Goal: Information Seeking & Learning: Learn about a topic

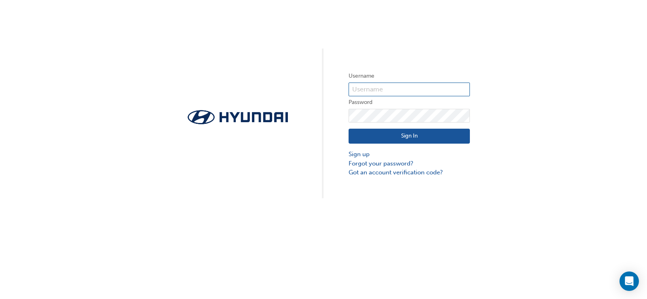
click at [433, 89] on input "text" at bounding box center [409, 90] width 121 height 14
click at [379, 83] on input "text" at bounding box center [409, 90] width 121 height 14
click at [382, 88] on input "text" at bounding box center [409, 90] width 121 height 14
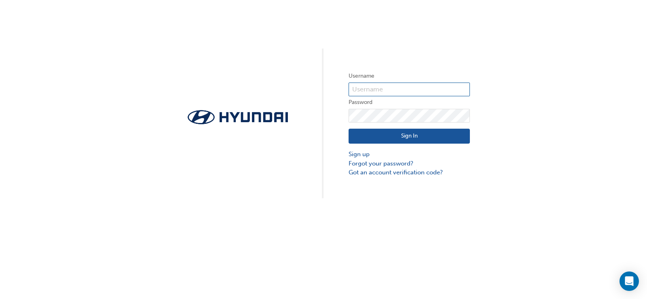
click at [382, 88] on input "text" at bounding box center [409, 90] width 121 height 14
type input "m"
click at [386, 88] on input "sa" at bounding box center [409, 90] width 121 height 14
type input "s"
click at [386, 88] on input "text" at bounding box center [409, 90] width 121 height 14
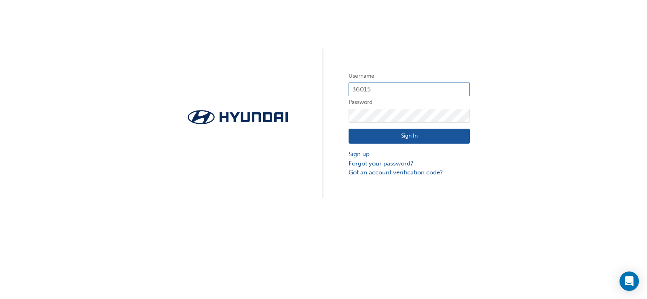
type input "36015"
click at [423, 134] on button "Sign In" at bounding box center [409, 136] width 121 height 15
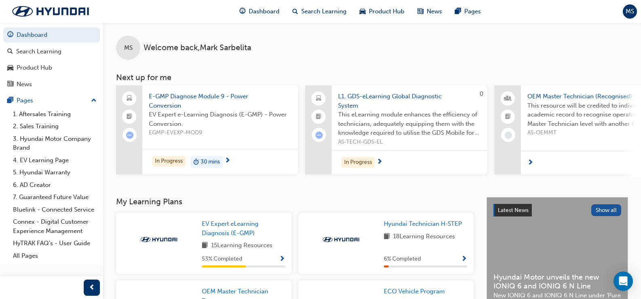
click at [204, 161] on span "30 mins" at bounding box center [210, 161] width 19 height 9
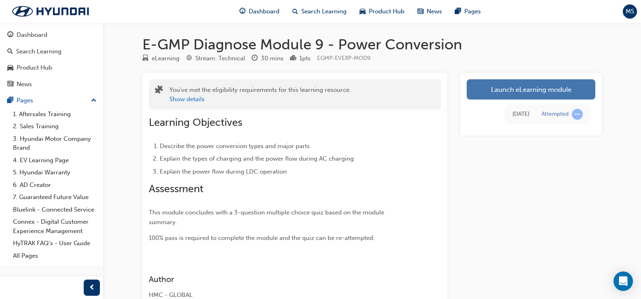
click at [557, 85] on link "Launch eLearning module" at bounding box center [531, 89] width 129 height 20
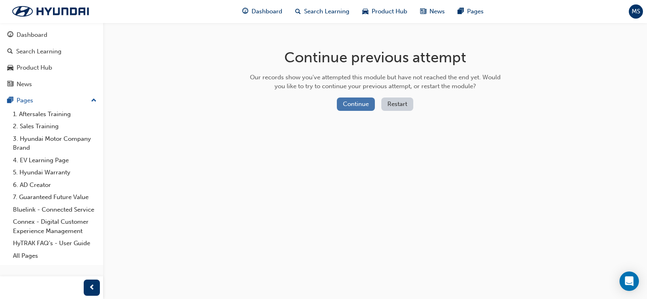
click at [355, 105] on button "Continue" at bounding box center [356, 104] width 38 height 13
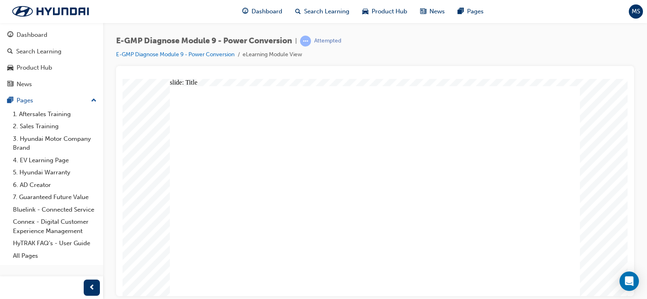
drag, startPoint x: 277, startPoint y: 191, endPoint x: 408, endPoint y: 269, distance: 152.6
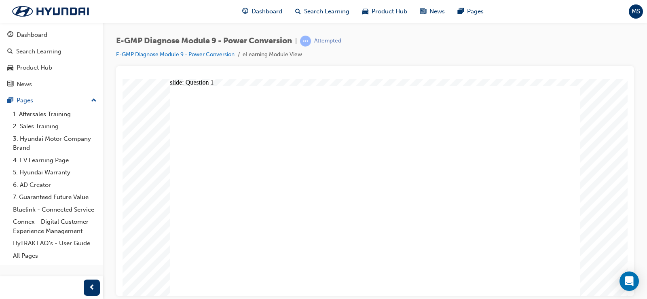
radio input "true"
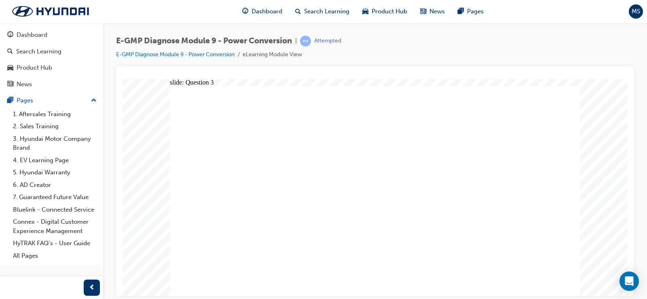
drag, startPoint x: 384, startPoint y: 233, endPoint x: 383, endPoint y: 227, distance: 7.1
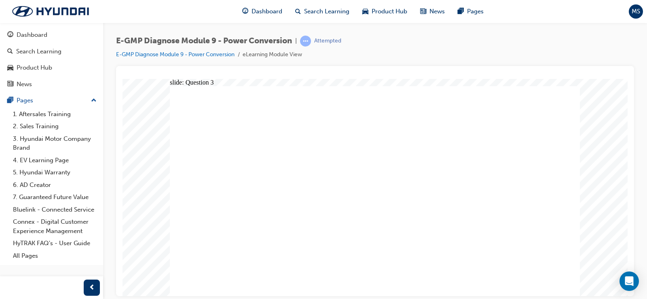
radio input "true"
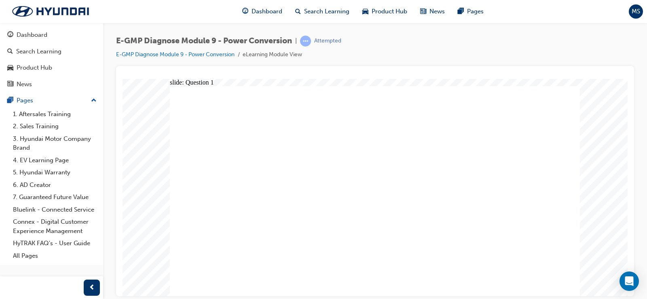
radio input "true"
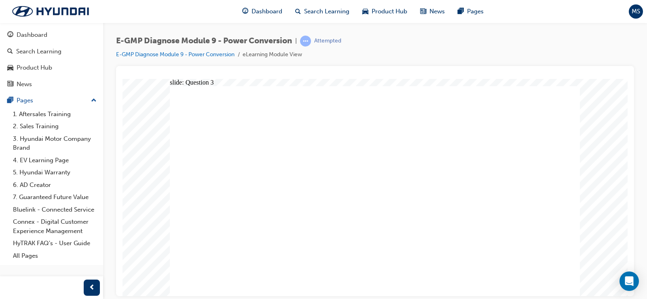
radio input "true"
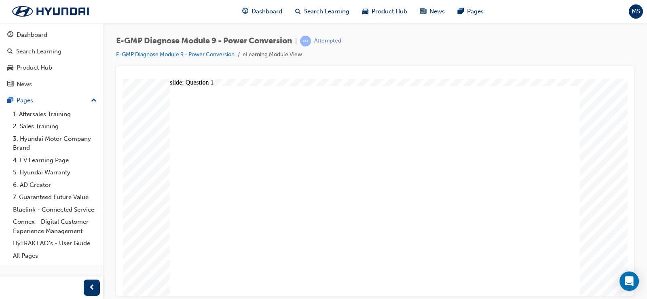
radio input "true"
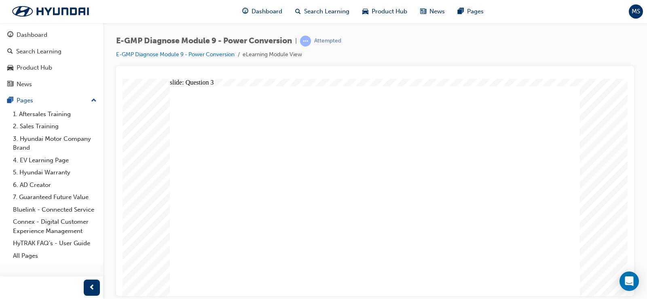
radio input "false"
radio input "true"
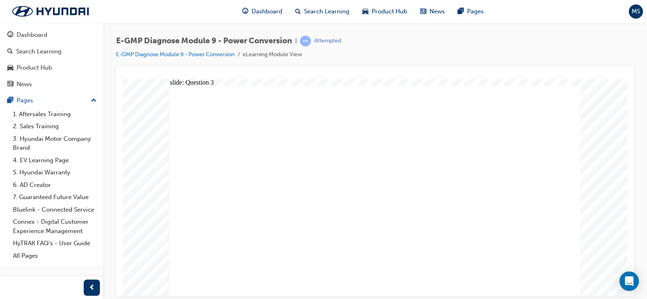
radio input "true"
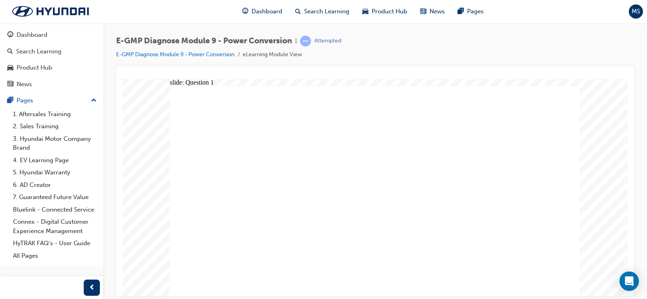
radio input "true"
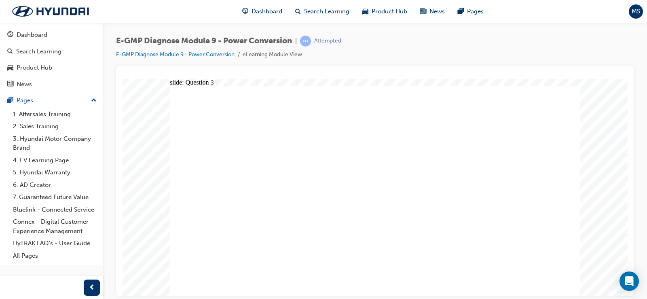
radio input "true"
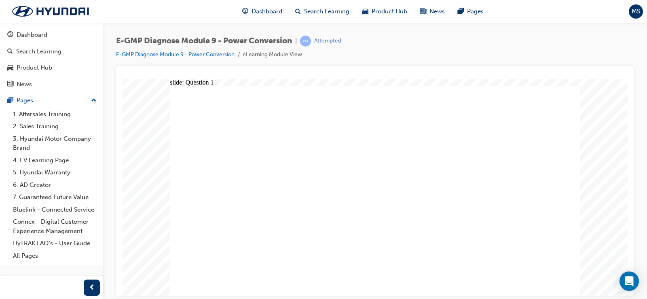
radio input "true"
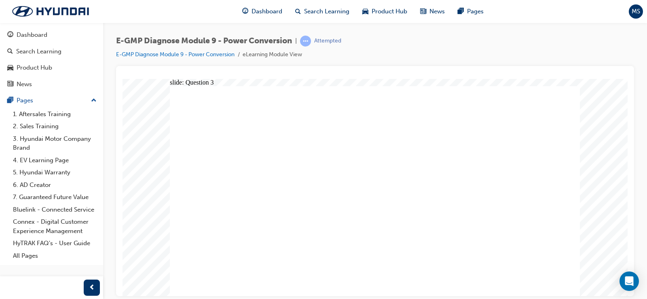
radio input "true"
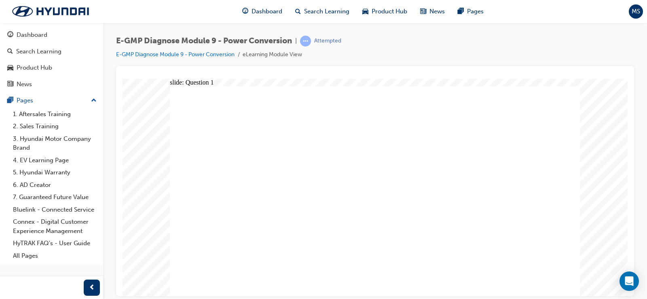
radio input "true"
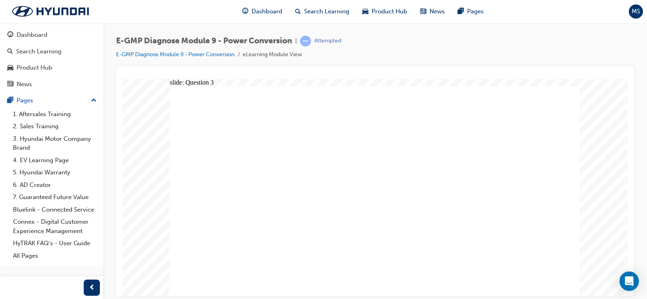
radio input "true"
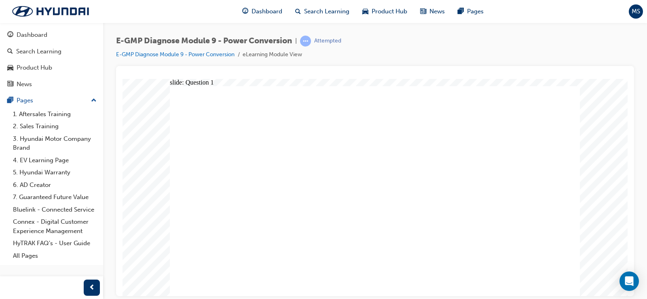
radio input "true"
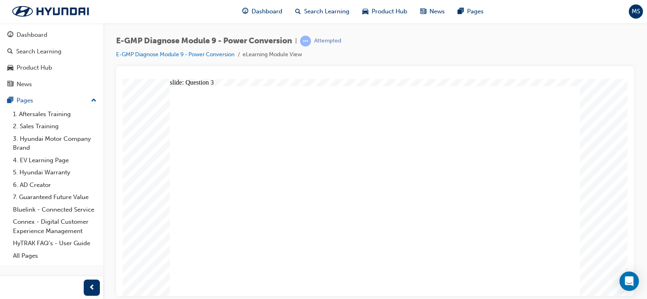
radio input "true"
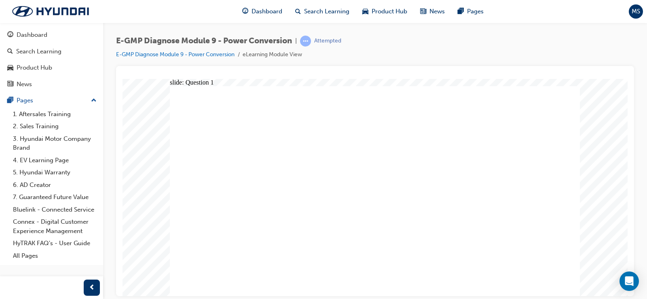
radio input "true"
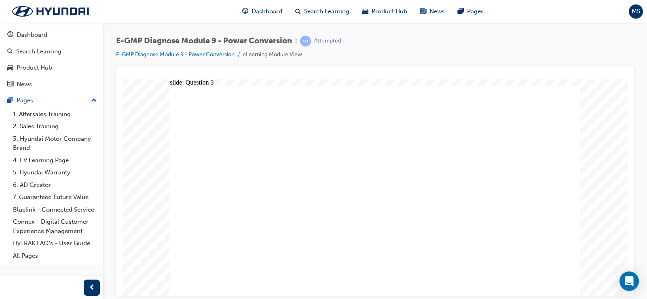
radio input "true"
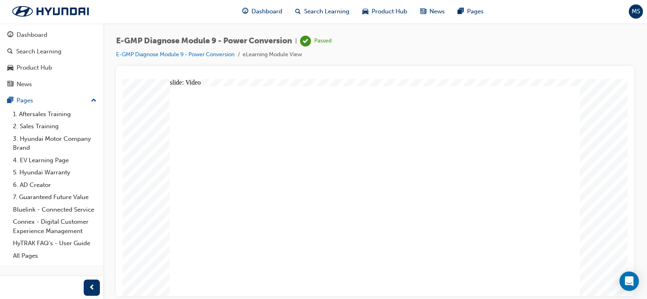
click at [270, 9] on span "Dashboard" at bounding box center [267, 11] width 31 height 9
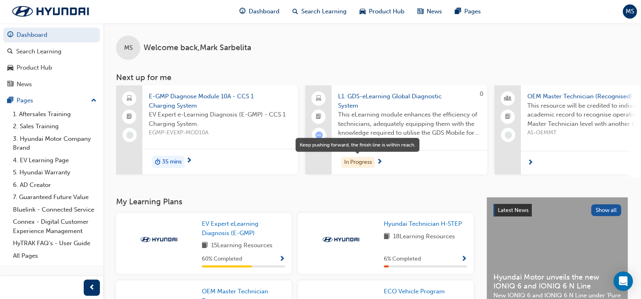
click at [361, 159] on div "In Progress" at bounding box center [359, 162] width 34 height 11
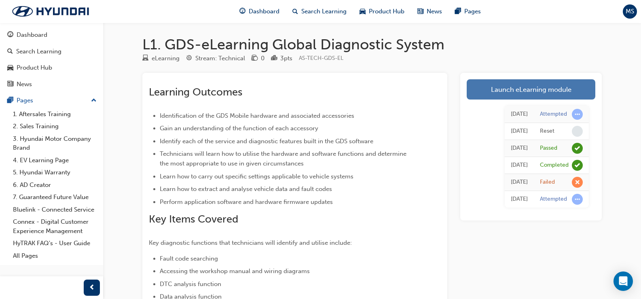
click at [547, 80] on link "Launch eLearning module" at bounding box center [531, 89] width 129 height 20
